Goal: Task Accomplishment & Management: Use online tool/utility

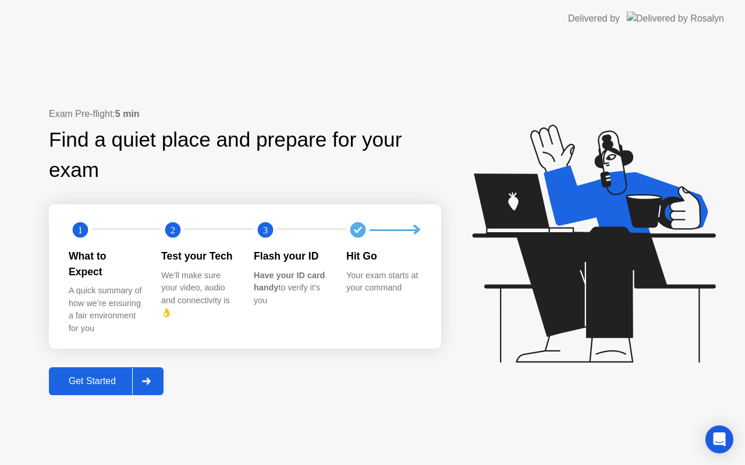
click at [84, 388] on div "Exam Pre-flight: 5 min Find a quiet place and prepare for your exam 1 2 3 What …" at bounding box center [372, 251] width 745 height 428
click at [90, 381] on button "Get Started" at bounding box center [106, 381] width 115 height 28
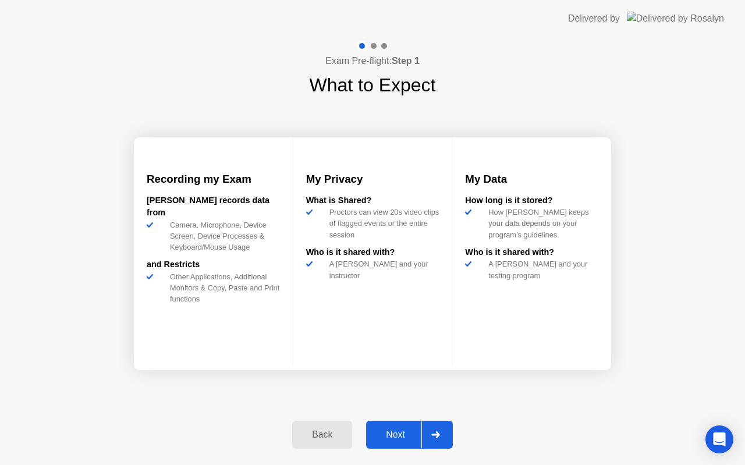
click at [398, 433] on div "Next" at bounding box center [395, 434] width 52 height 10
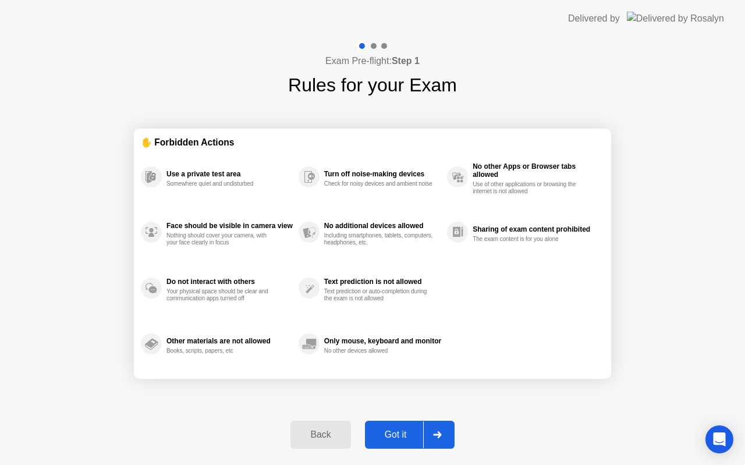
click at [398, 433] on div "Got it" at bounding box center [395, 434] width 55 height 10
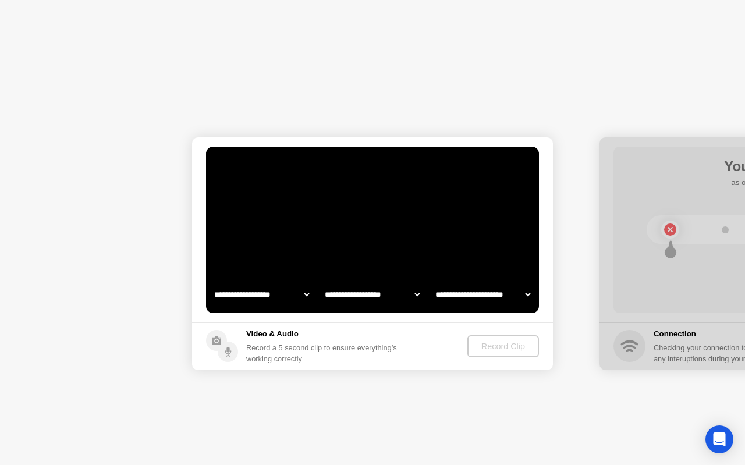
select select "**********"
select select "*******"
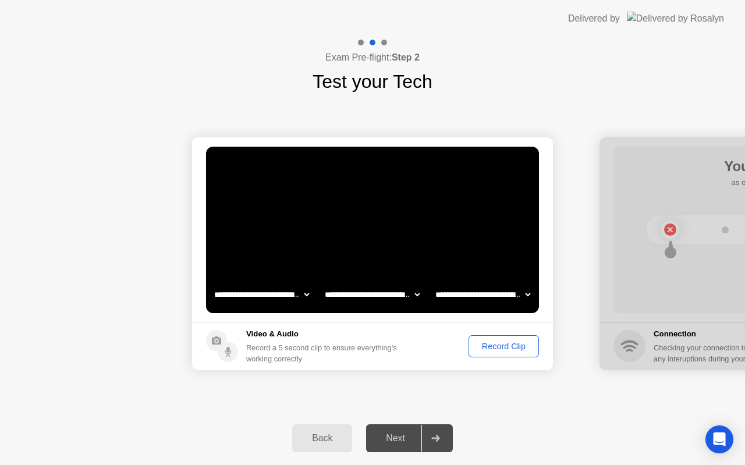
click at [487, 347] on div "Record Clip" at bounding box center [503, 345] width 62 height 9
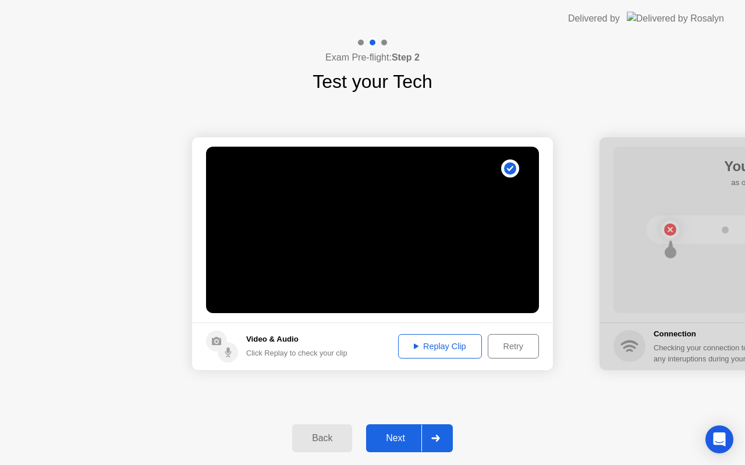
click at [392, 435] on div "Next" at bounding box center [395, 438] width 52 height 10
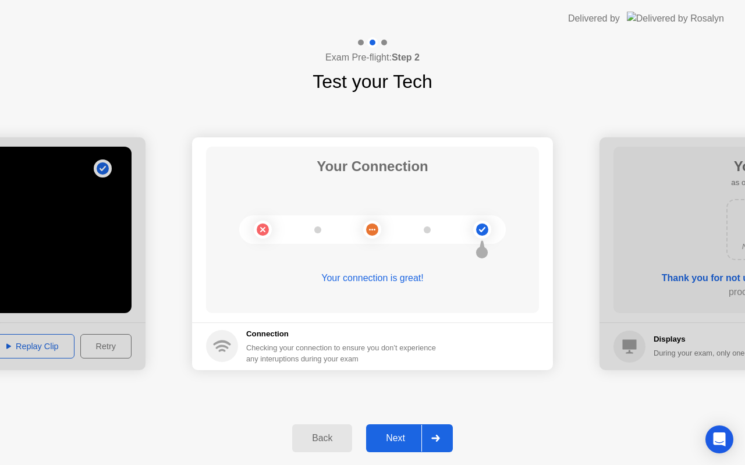
click at [393, 436] on div "Next" at bounding box center [395, 438] width 52 height 10
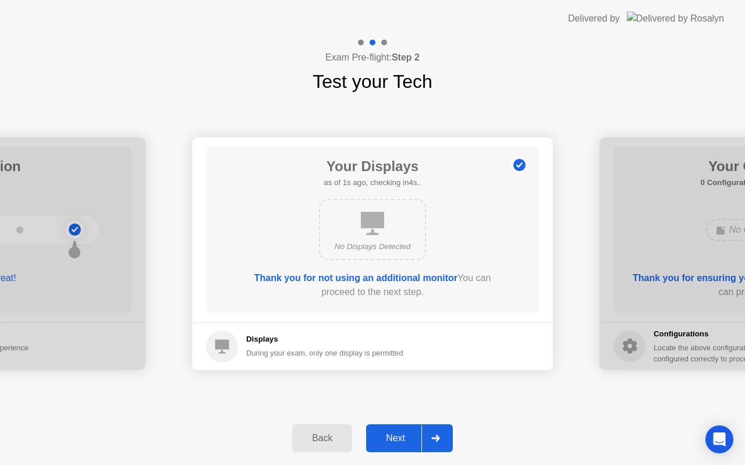
click at [393, 436] on div "Next" at bounding box center [395, 438] width 52 height 10
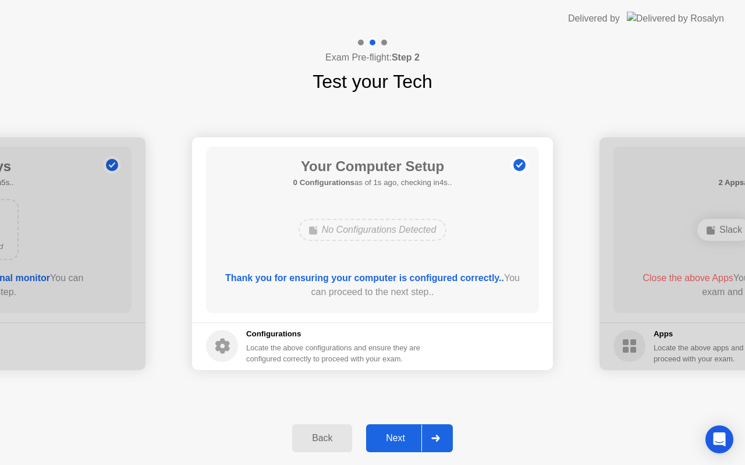
click at [393, 436] on div "Next" at bounding box center [395, 438] width 52 height 10
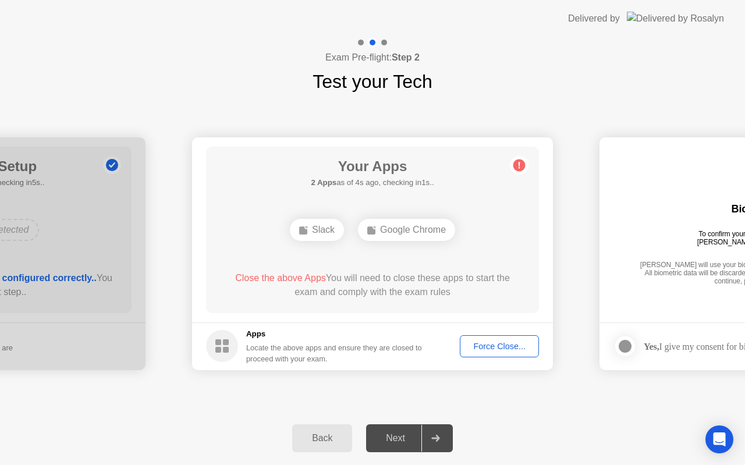
click at [312, 232] on div "Slack" at bounding box center [317, 230] width 54 height 22
click at [483, 343] on div "Force Close..." at bounding box center [499, 345] width 71 height 9
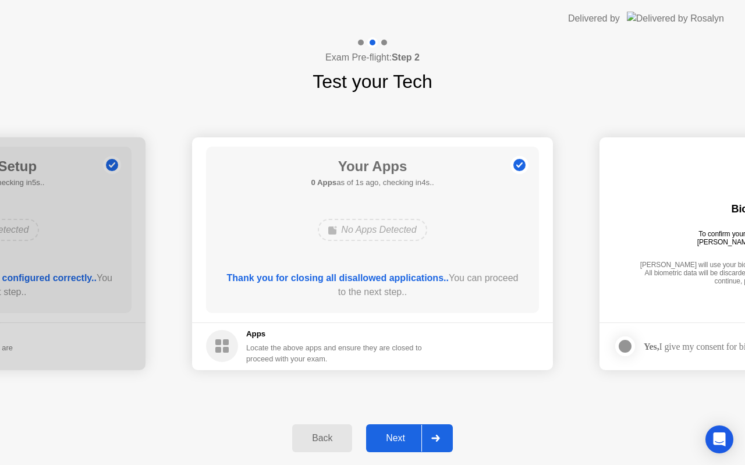
click at [405, 430] on button "Next" at bounding box center [409, 438] width 87 height 28
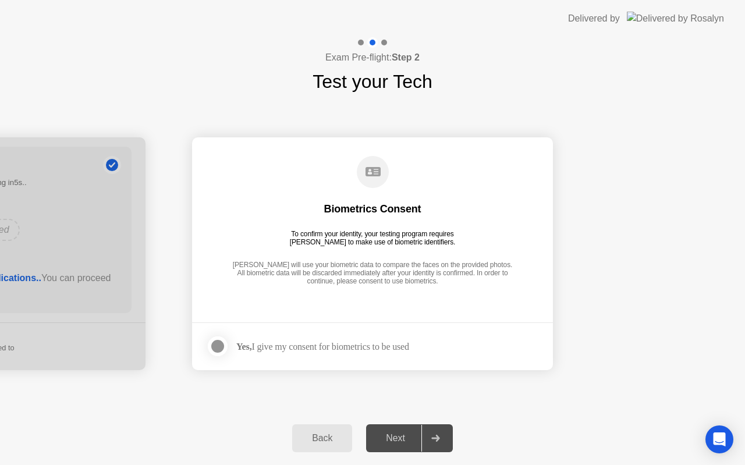
click at [219, 350] on div at bounding box center [218, 346] width 14 height 14
click at [386, 443] on div "Next" at bounding box center [395, 438] width 52 height 10
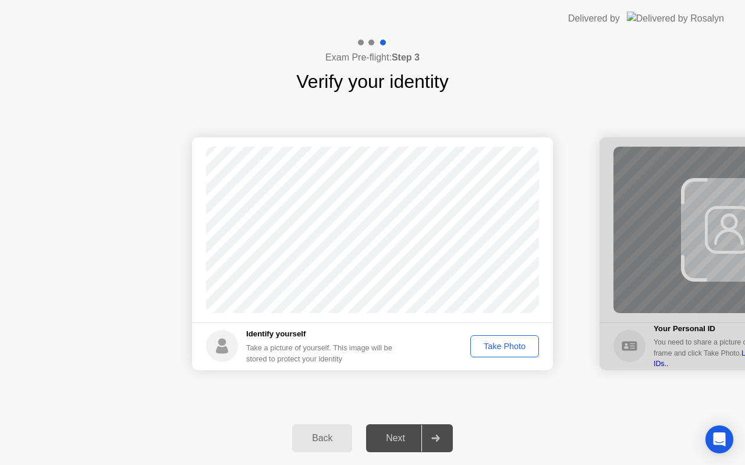
click at [488, 350] on div "Take Photo" at bounding box center [504, 345] width 60 height 9
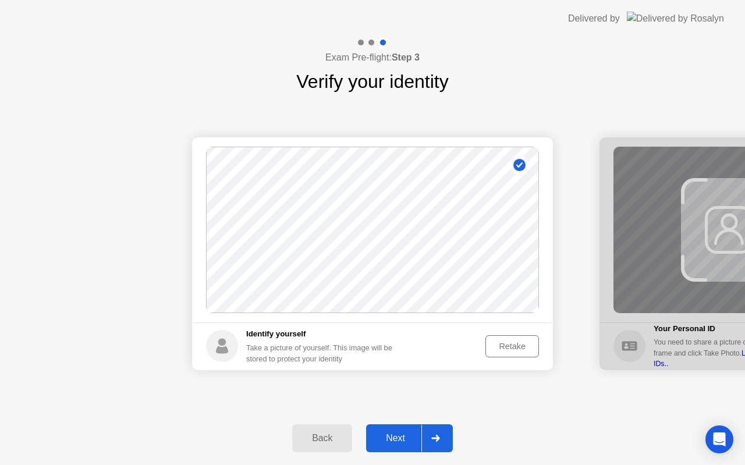
click at [396, 436] on div "Next" at bounding box center [395, 438] width 52 height 10
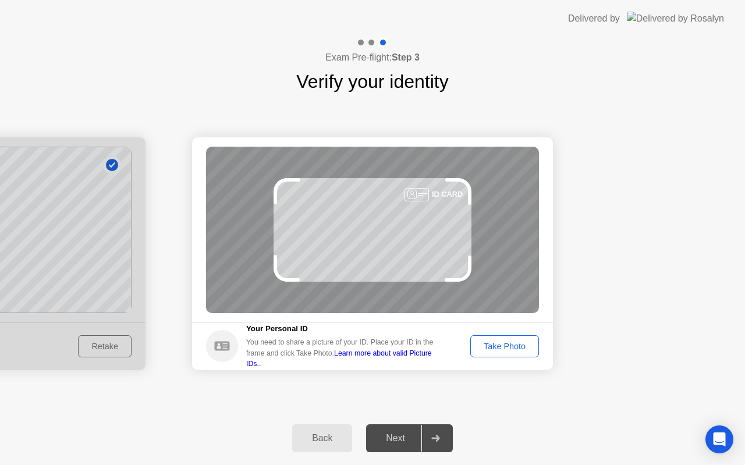
click at [482, 346] on div "Take Photo" at bounding box center [504, 345] width 60 height 9
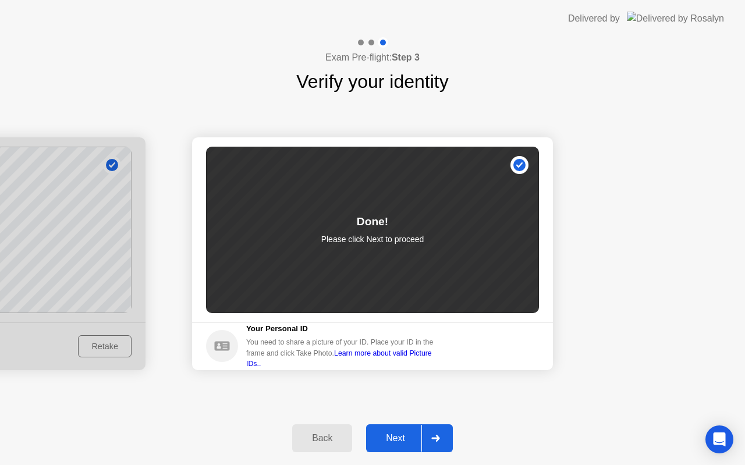
click at [409, 440] on div "Next" at bounding box center [395, 438] width 52 height 10
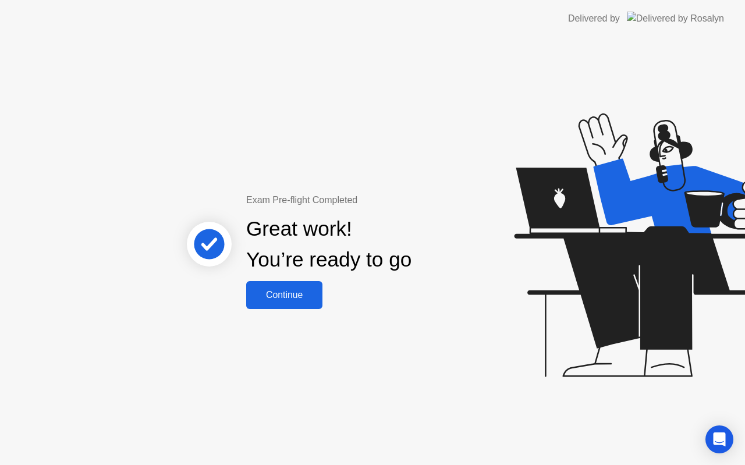
click at [296, 292] on div "Continue" at bounding box center [284, 295] width 69 height 10
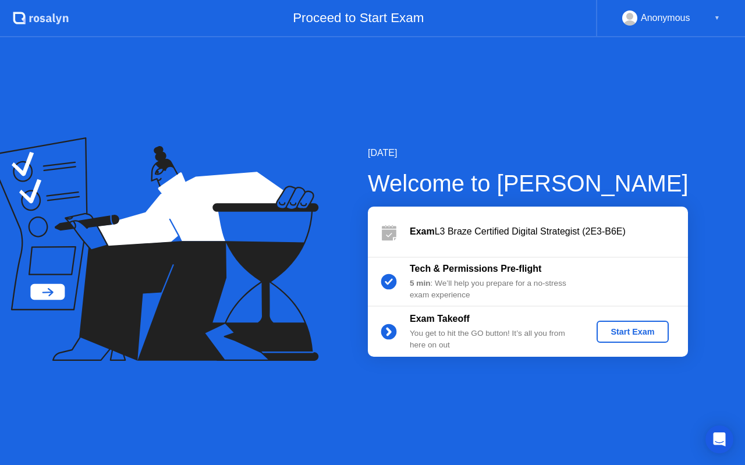
click at [622, 331] on div "Start Exam" at bounding box center [632, 331] width 62 height 9
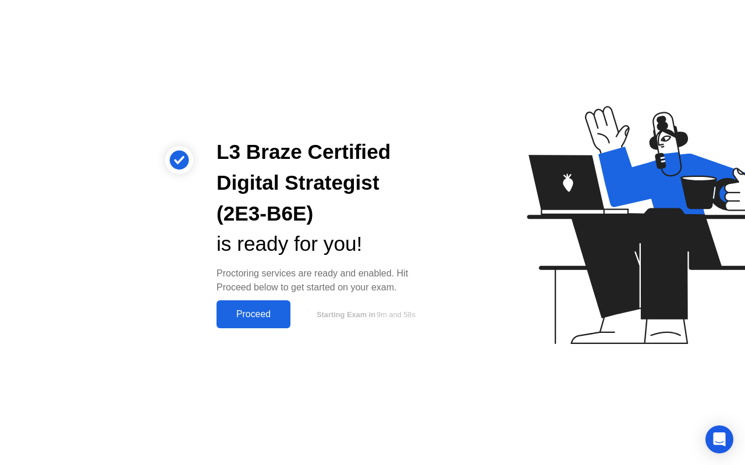
click at [278, 315] on div "Proceed" at bounding box center [253, 314] width 67 height 10
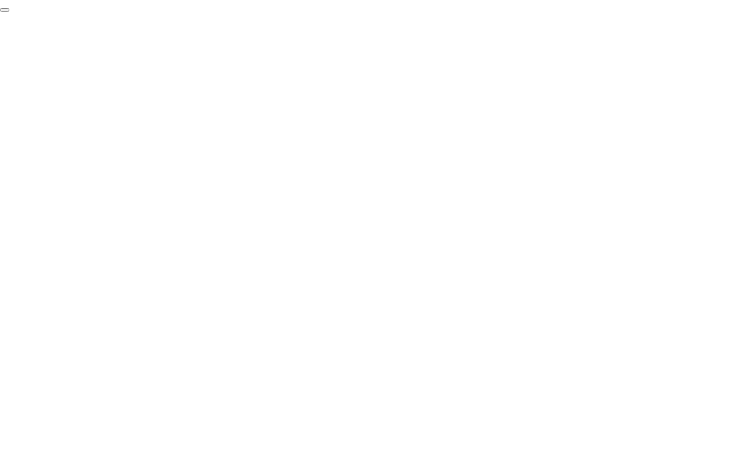
click div "End Proctoring Session"
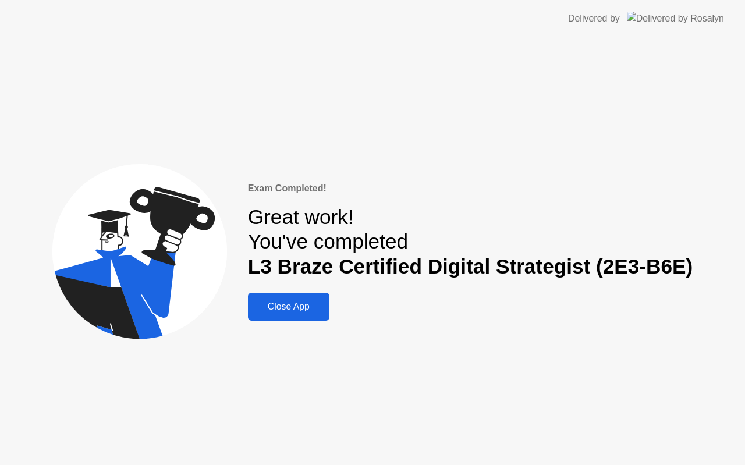
click at [293, 309] on div "Close App" at bounding box center [288, 306] width 74 height 10
